Goal: Transaction & Acquisition: Purchase product/service

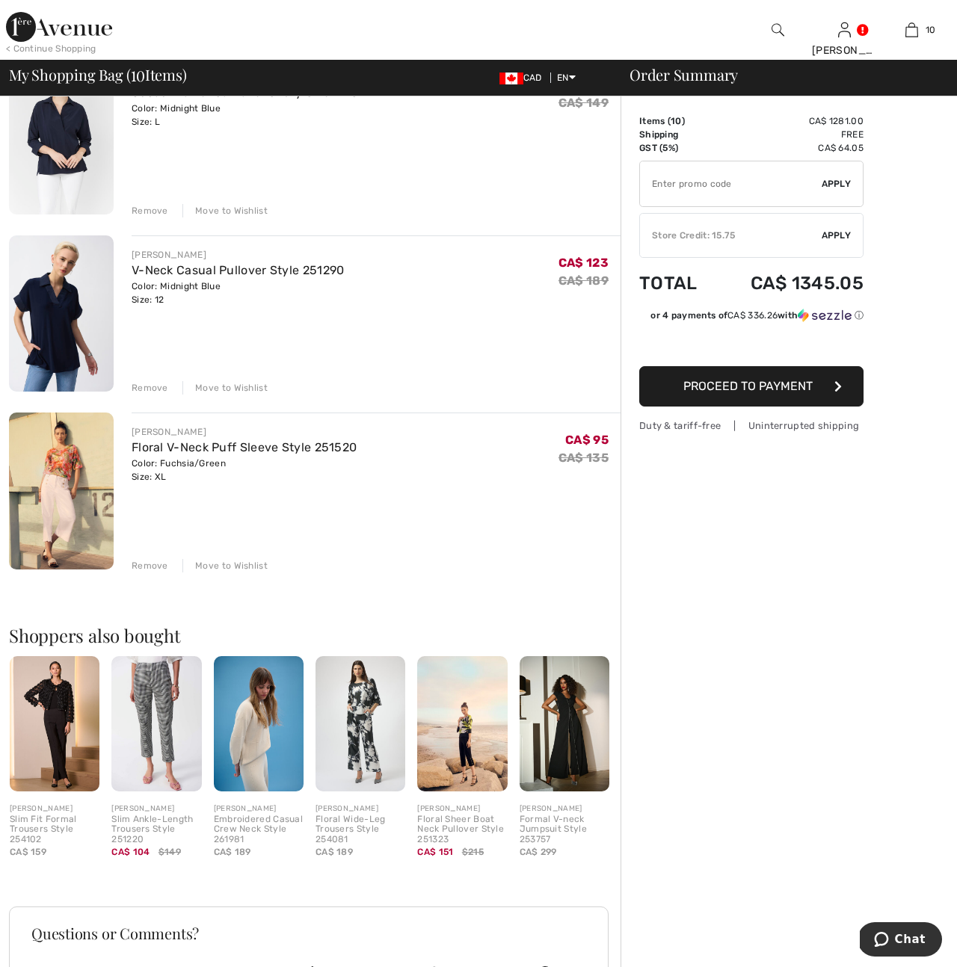
scroll to position [1410, 0]
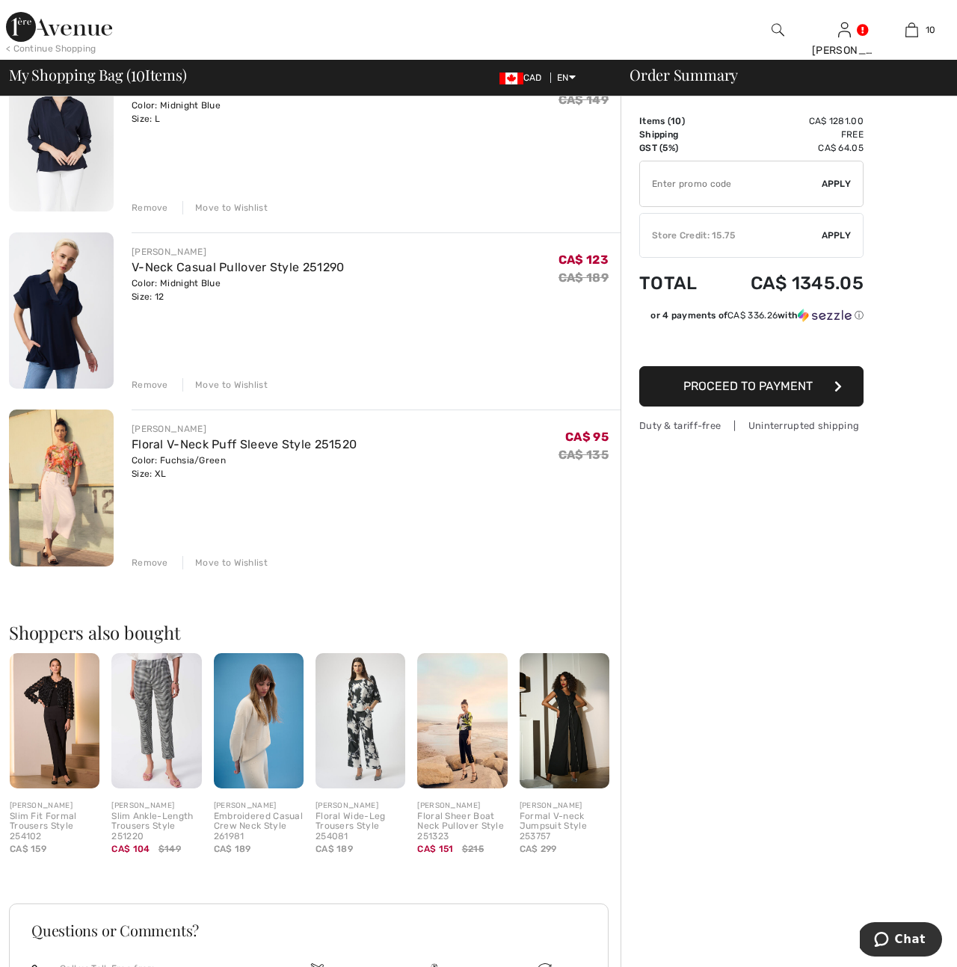
click at [158, 455] on div "Color: Fuchsia/Green Size: XL" at bounding box center [244, 467] width 225 height 27
click at [64, 470] on img at bounding box center [61, 488] width 105 height 157
